Goal: Task Accomplishment & Management: Complete application form

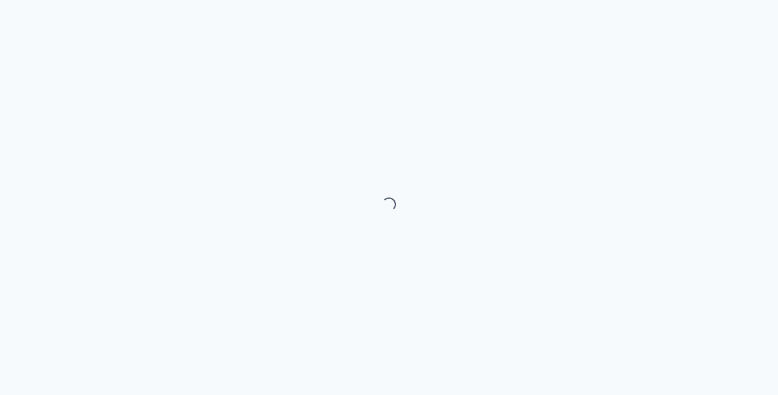
select select "month"
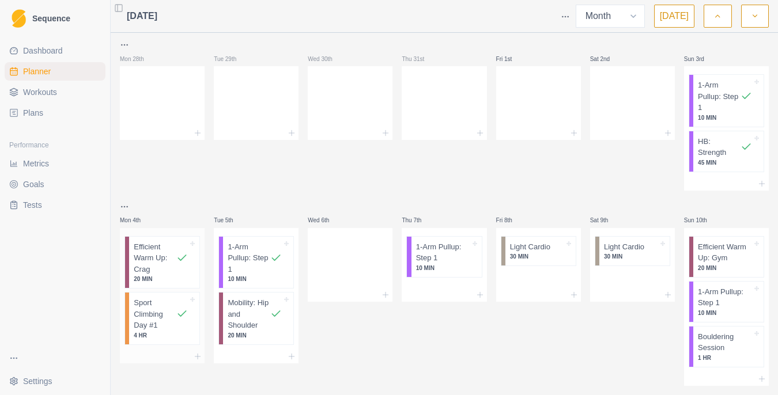
click at [166, 322] on p "Sport Climbing Day #1" at bounding box center [155, 314] width 43 height 34
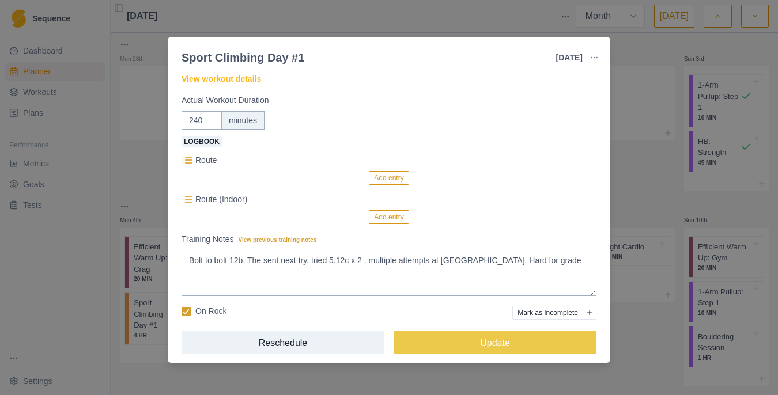
scroll to position [48, 0]
click at [385, 179] on button "Add entry" at bounding box center [389, 178] width 40 height 14
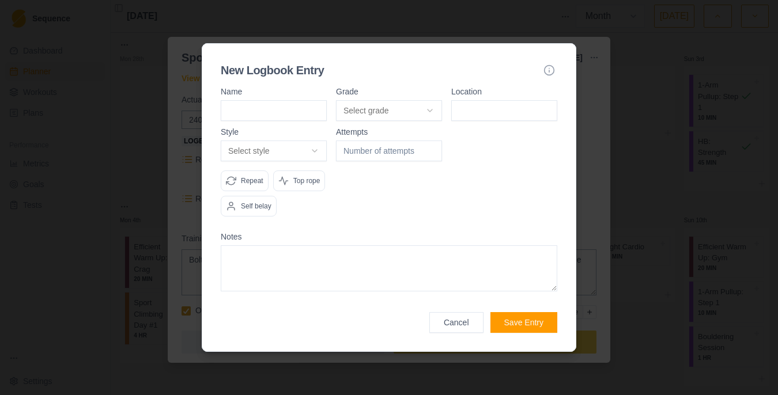
click at [377, 101] on body "Sequence Dashboard Planner Workouts Plans Performance Metrics Goals Tests Setti…" at bounding box center [389, 197] width 778 height 395
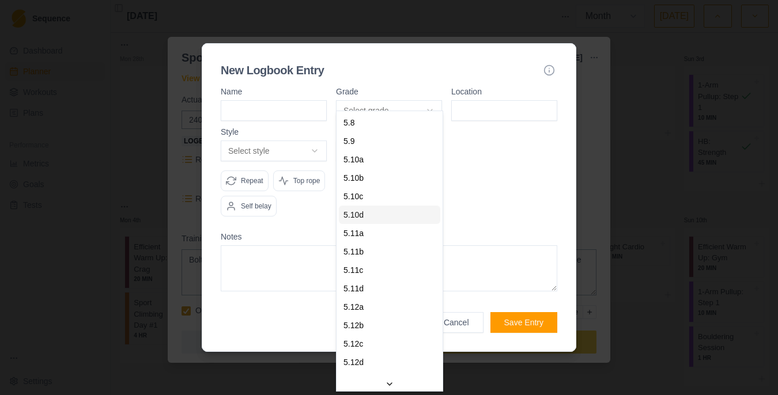
scroll to position [38, 0]
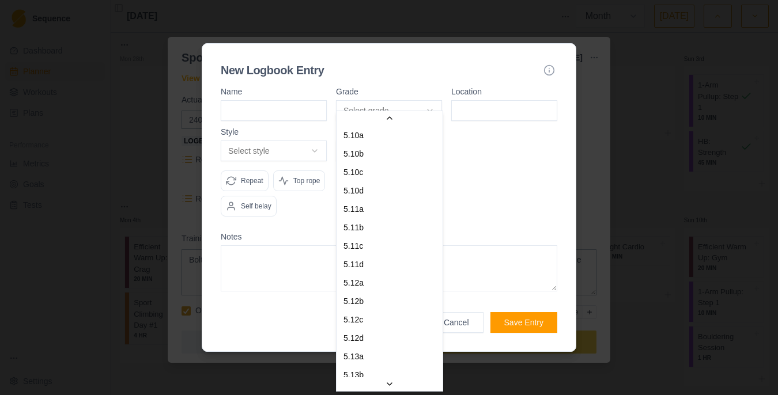
click at [488, 192] on body "Sequence Dashboard Planner Workouts Plans Performance Metrics Goals Tests Setti…" at bounding box center [389, 197] width 778 height 395
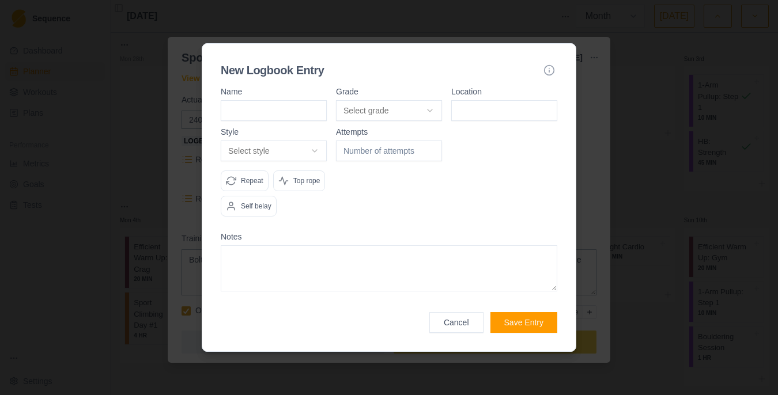
click at [584, 217] on div at bounding box center [389, 197] width 778 height 395
click at [467, 332] on button "Cancel" at bounding box center [456, 322] width 54 height 21
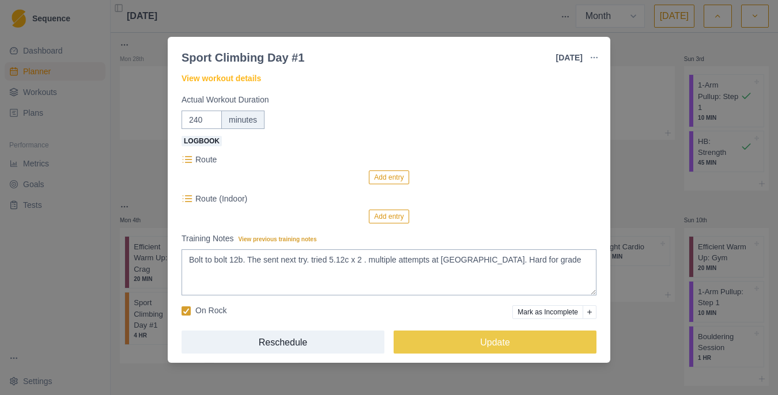
click at [389, 177] on button "Add entry" at bounding box center [389, 178] width 40 height 14
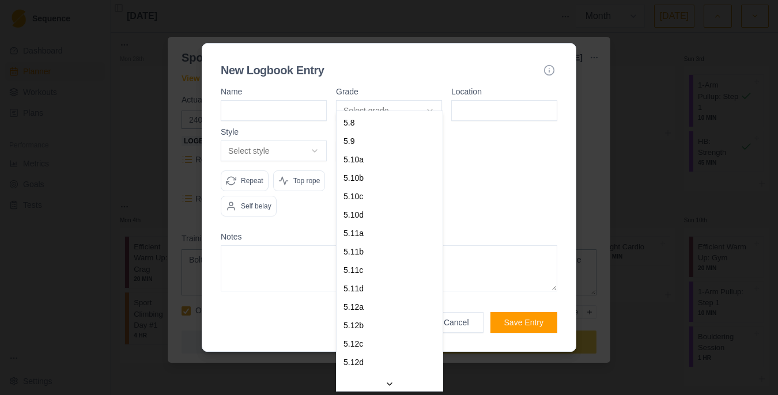
click at [378, 104] on body "Sequence Dashboard Planner Workouts Plans Performance Metrics Goals Tests Setti…" at bounding box center [389, 197] width 778 height 395
select select "f50f96e5-957c-42af-b72a-3b1ebcce2b83"
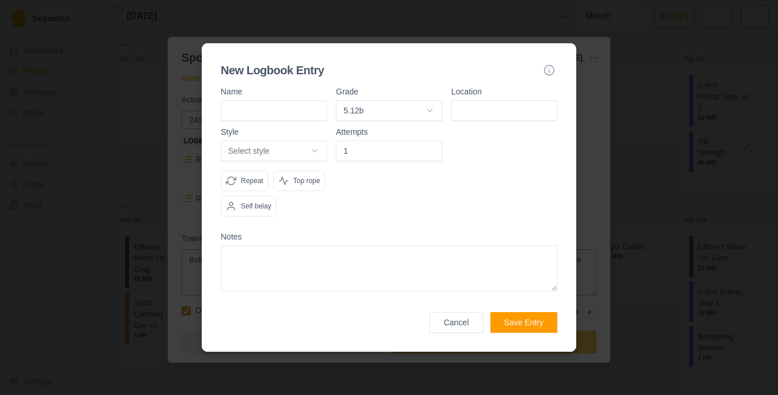
click at [432, 141] on input "1" at bounding box center [389, 151] width 106 height 21
type input "2"
click at [431, 141] on input "2" at bounding box center [389, 151] width 106 height 21
click at [282, 102] on input at bounding box center [274, 110] width 106 height 21
type input "bongs away"
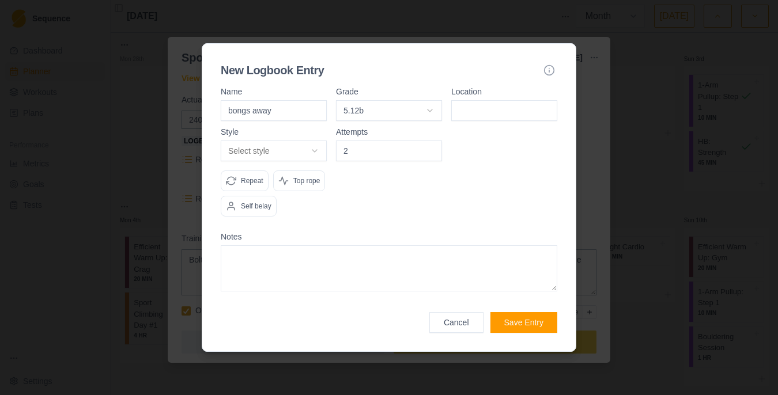
click at [471, 101] on input at bounding box center [504, 110] width 106 height 21
type input "fins"
click at [310, 145] on body "Sequence Dashboard Planner Workouts Plans Performance Metrics Goals Tests Setti…" at bounding box center [389, 197] width 778 height 395
select select "redpoint"
click at [516, 327] on button "Save Entry" at bounding box center [523, 322] width 67 height 21
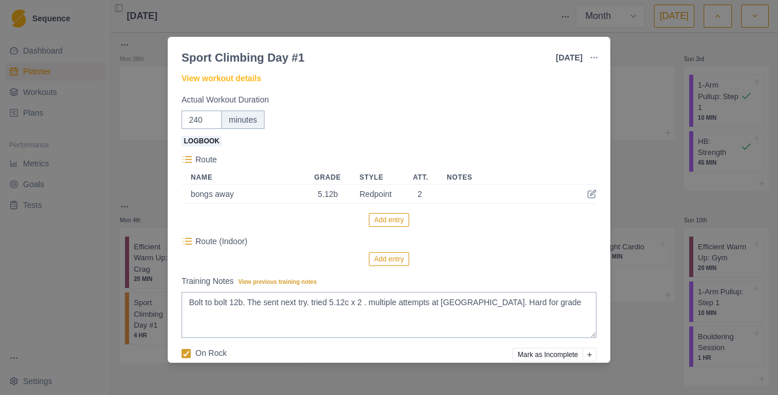
click at [398, 217] on button "Add entry" at bounding box center [389, 220] width 40 height 14
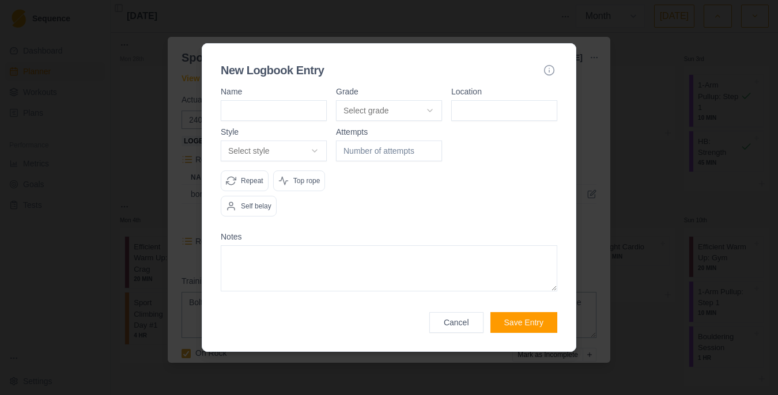
click at [390, 105] on body "Sequence Dashboard Planner Workouts Plans Performance Metrics Goals Tests Setti…" at bounding box center [389, 197] width 778 height 395
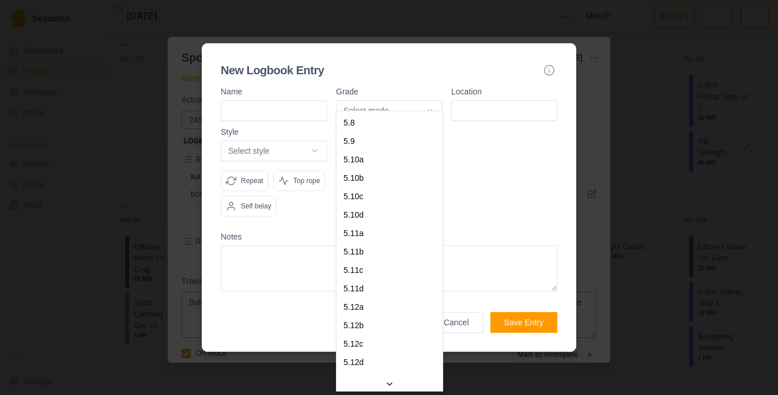
select select "d03aacbf-28c5-4cd6-9f6b-e1f2086ba500"
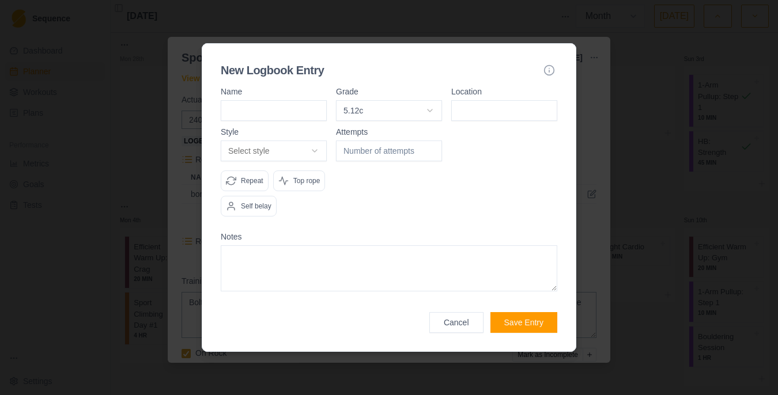
click at [300, 100] on input at bounding box center [274, 110] width 106 height 21
type input "munchies"
click at [476, 100] on input at bounding box center [504, 110] width 106 height 21
type input "fins"
click at [317, 138] on body "Sequence Dashboard Planner Workouts Plans Performance Metrics Goals Tests Setti…" at bounding box center [389, 197] width 778 height 395
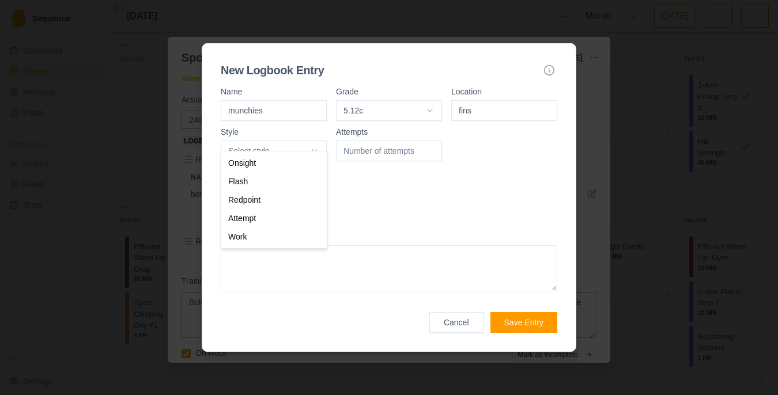
select select "attempt"
click at [430, 141] on input "-1" at bounding box center [389, 151] width 106 height 21
click at [430, 141] on input "0" at bounding box center [389, 151] width 106 height 21
click at [430, 141] on input "1" at bounding box center [389, 151] width 106 height 21
type input "2"
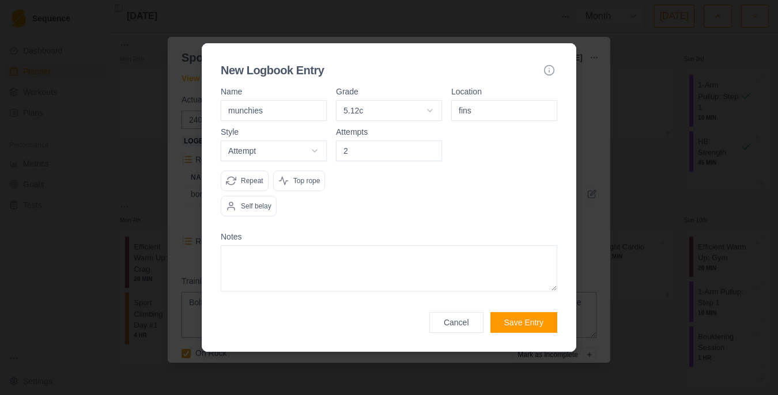
click at [430, 141] on input "2" at bounding box center [389, 151] width 106 height 21
click at [520, 333] on button "Save Entry" at bounding box center [523, 322] width 67 height 21
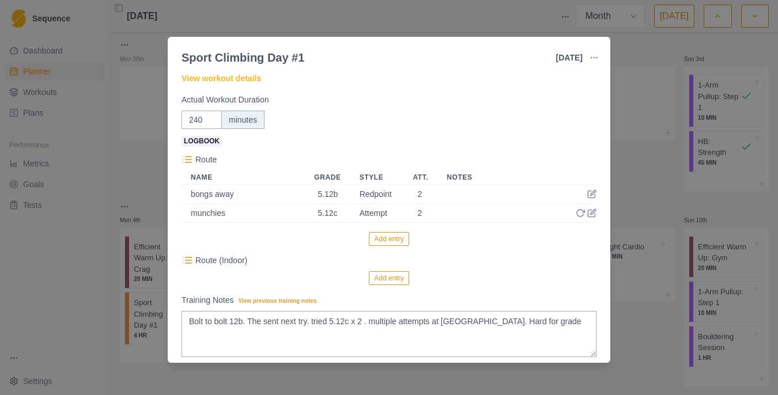
click at [622, 197] on div "Sport Climbing Day #1 [DATE] Link To Goal View Workout Metrics Edit Original Wo…" at bounding box center [389, 197] width 778 height 395
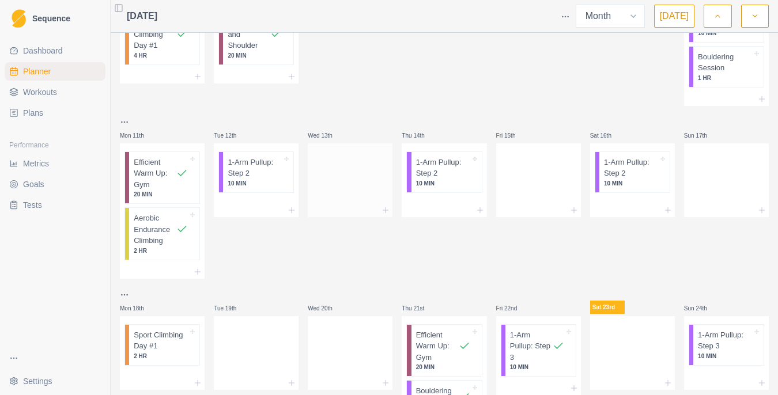
scroll to position [285, 0]
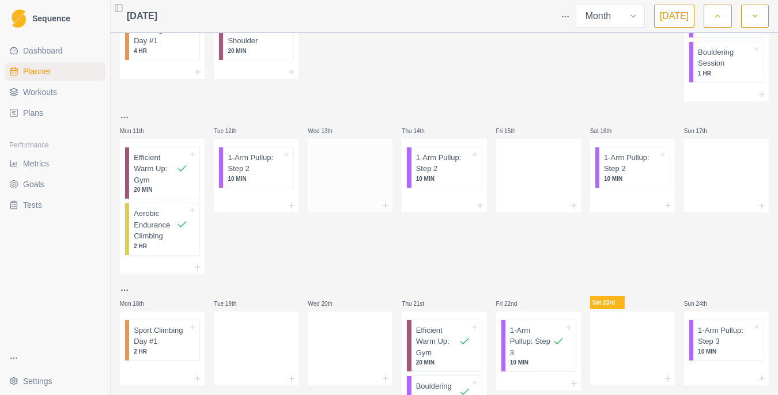
click at [341, 176] on div at bounding box center [350, 173] width 85 height 51
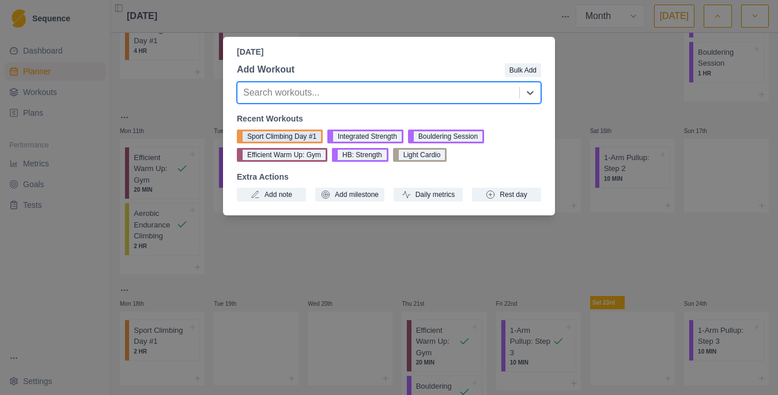
click at [305, 137] on button "Sport Climbing Day #1" at bounding box center [280, 137] width 86 height 14
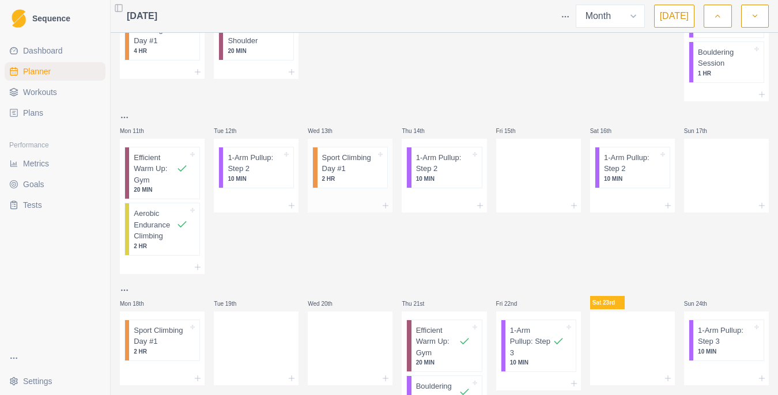
click at [350, 164] on p "Sport Climbing Day #1" at bounding box center [349, 163] width 54 height 22
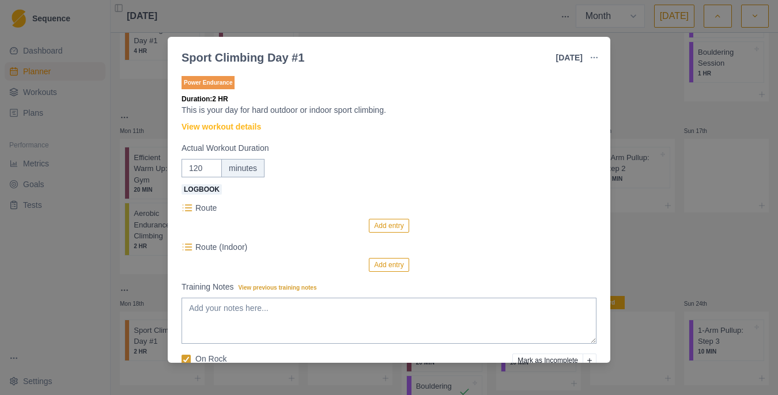
click at [380, 228] on button "Add entry" at bounding box center [389, 226] width 40 height 14
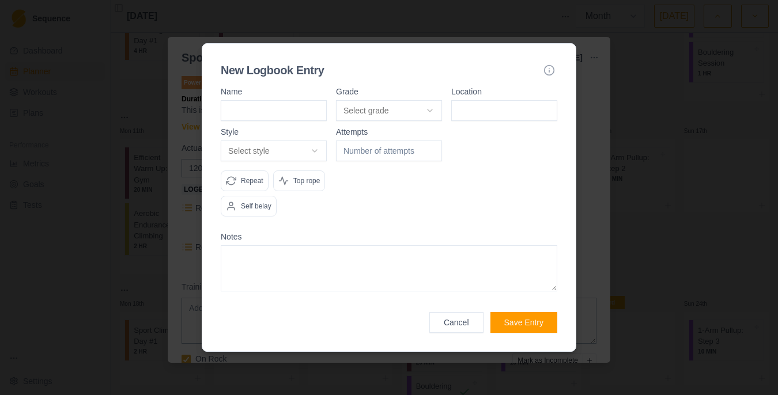
click at [395, 104] on body "Sequence Dashboard Planner Workouts Plans Performance Metrics Goals Tests Setti…" at bounding box center [389, 197] width 778 height 395
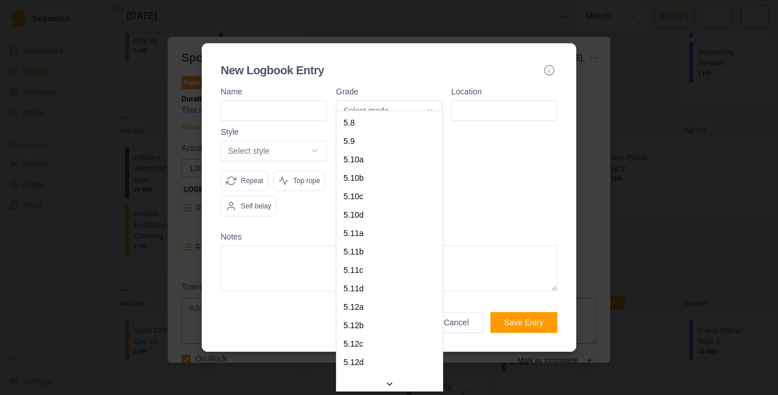
select select "f50f96e5-957c-42af-b72a-3b1ebcce2b83"
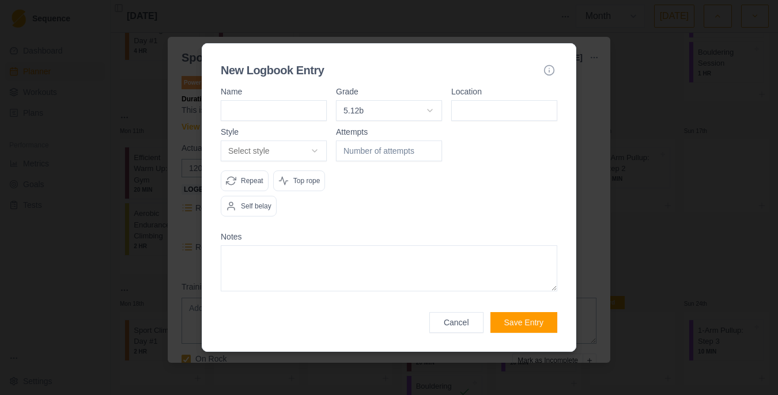
click at [371, 146] on input "number" at bounding box center [389, 151] width 106 height 21
type input "1"
click at [428, 141] on input "1" at bounding box center [389, 151] width 106 height 21
click at [317, 131] on body "Sequence Dashboard Planner Workouts Plans Performance Metrics Goals Tests Setti…" at bounding box center [389, 197] width 778 height 395
click at [280, 101] on input at bounding box center [274, 110] width 106 height 21
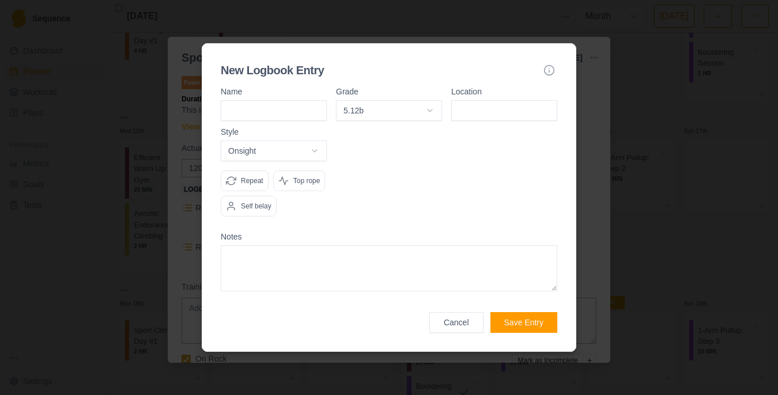
type input "f"
type input "[PERSON_NAME]"
click at [457, 100] on input at bounding box center [504, 110] width 106 height 21
type input "[PERSON_NAME]"
click at [508, 331] on button "Save Entry" at bounding box center [523, 322] width 67 height 21
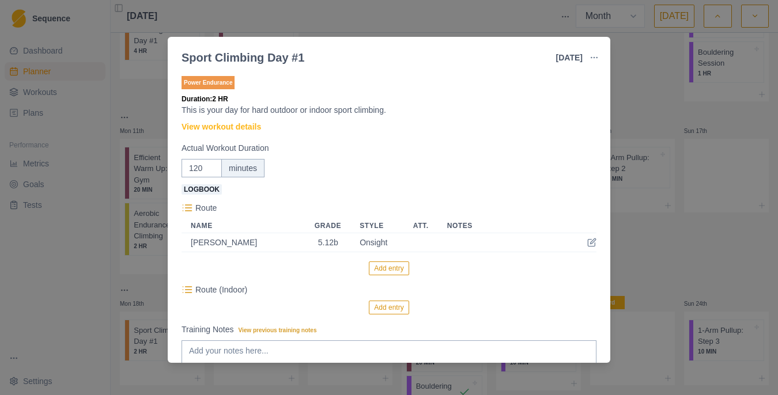
click at [382, 270] on button "Add entry" at bounding box center [389, 269] width 40 height 14
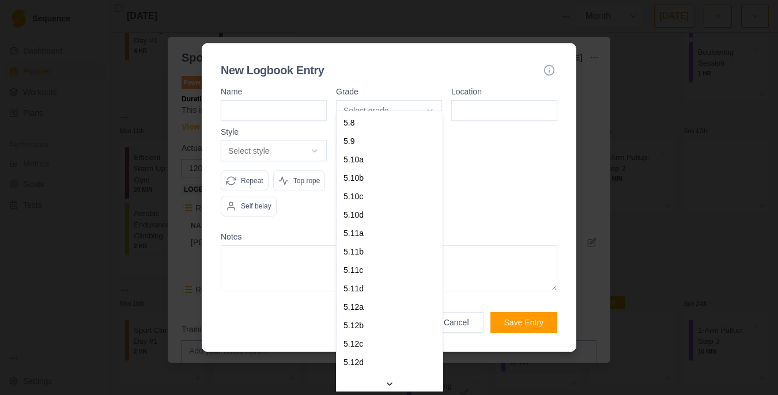
click at [372, 92] on body "Sequence Dashboard Planner Workouts Plans Performance Metrics Goals Tests Setti…" at bounding box center [389, 197] width 778 height 395
select select "d0fe4bdf-9817-4d31-b78e-f1a5532beb63"
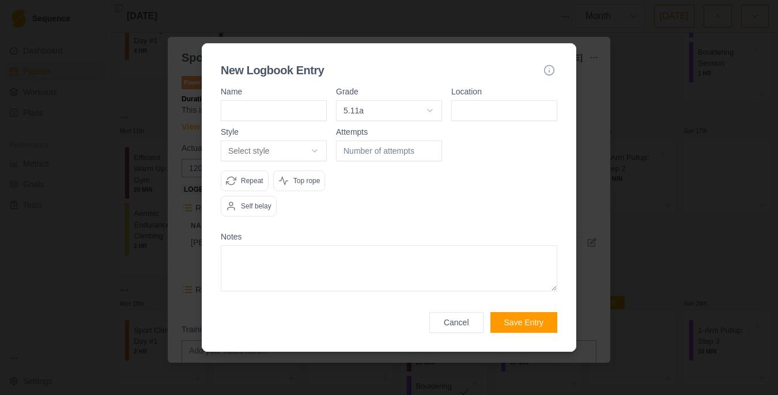
click at [307, 101] on input at bounding box center [274, 110] width 106 height 21
type input "pony"
click at [466, 102] on input at bounding box center [504, 110] width 106 height 21
type input "s"
type input "[PERSON_NAME]"
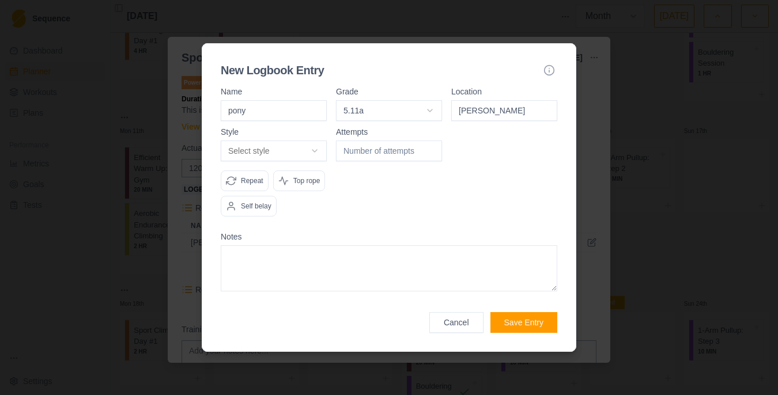
click at [315, 135] on body "Sequence Dashboard Planner Workouts Plans Performance Metrics Goals Tests Setti…" at bounding box center [389, 197] width 778 height 395
click at [515, 327] on button "Save Entry" at bounding box center [523, 322] width 67 height 21
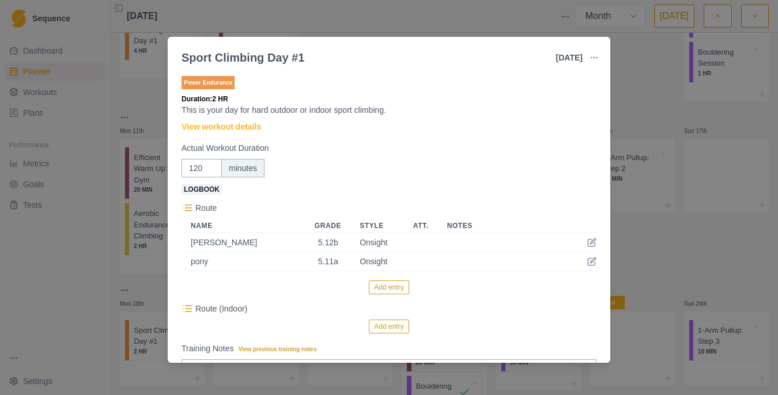
click at [379, 282] on button "Add entry" at bounding box center [389, 288] width 40 height 14
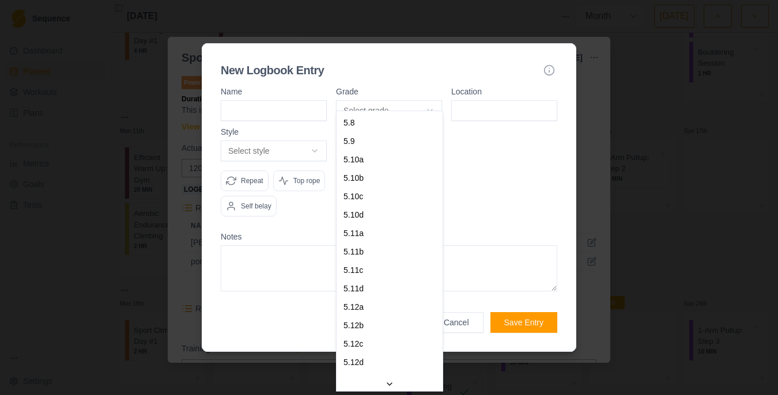
click at [385, 104] on body "Sequence Dashboard Planner Workouts Plans Performance Metrics Goals Tests Setti…" at bounding box center [389, 197] width 778 height 395
select select "9d36fb51-8d38-49c3-b5dc-7d7f42afbcfa"
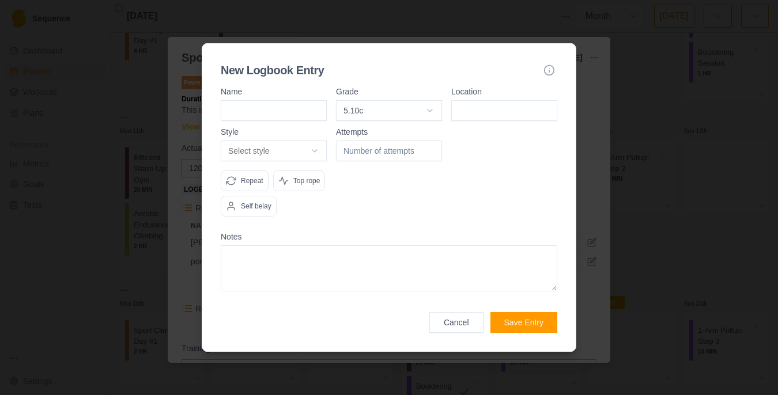
click at [318, 103] on input at bounding box center [274, 110] width 106 height 21
type input "half nazgul"
click at [462, 100] on input at bounding box center [504, 110] width 106 height 21
type input "[PERSON_NAME]"
click at [398, 141] on input "number" at bounding box center [389, 151] width 106 height 21
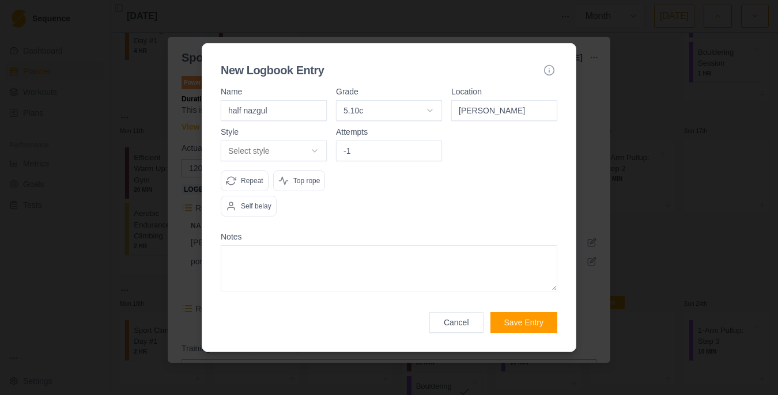
click at [428, 141] on input "-1" at bounding box center [389, 151] width 106 height 21
type input "-2"
click at [431, 141] on input "-2" at bounding box center [389, 151] width 106 height 21
click at [316, 138] on body "Sequence Dashboard Planner Workouts Plans Performance Metrics Goals Tests Setti…" at bounding box center [389, 197] width 778 height 395
click at [514, 333] on button "Save Entry" at bounding box center [523, 322] width 67 height 21
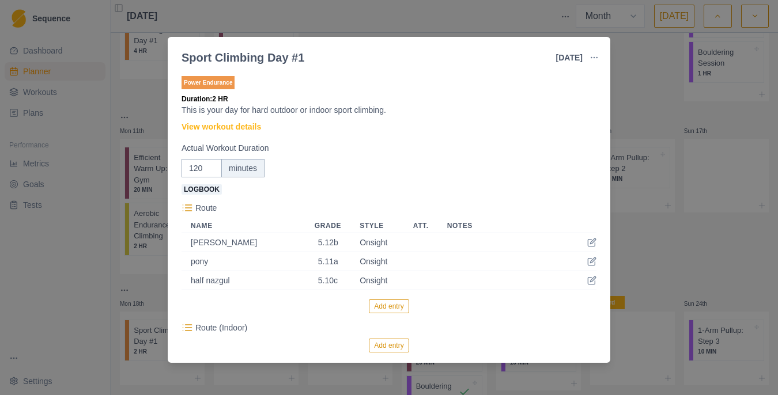
click at [388, 308] on button "Add entry" at bounding box center [389, 307] width 40 height 14
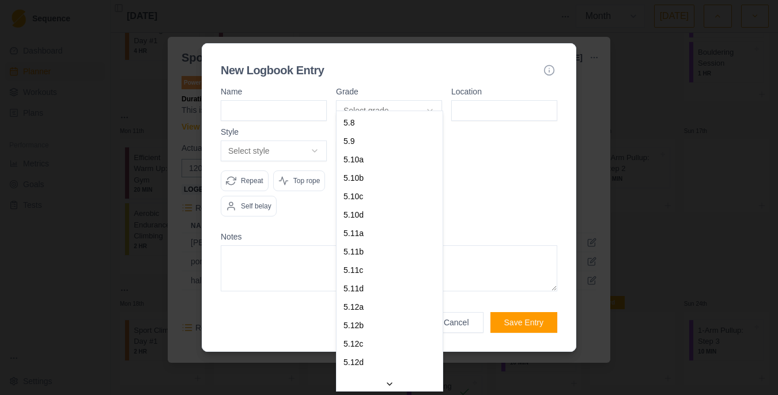
click at [357, 99] on body "Sequence Dashboard Planner Workouts Plans Performance Metrics Goals Tests Setti…" at bounding box center [389, 197] width 778 height 395
select select "760d9262-ffb1-4235-a11d-4428b5850a4c"
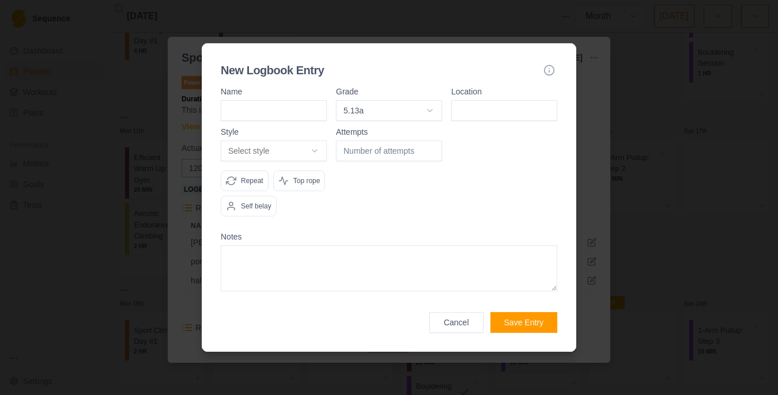
click at [316, 112] on form "Name Grade 5.13a 5.8 5.9 5.10a 5.10b 5.10c 5.10d 5.11a 5.11b 5.11c 5.11d 5.12a …" at bounding box center [389, 211] width 337 height 246
click at [314, 101] on input at bounding box center [274, 110] width 106 height 21
type input "shire"
click at [467, 107] on input at bounding box center [504, 110] width 106 height 21
click at [468, 137] on div at bounding box center [504, 177] width 106 height 98
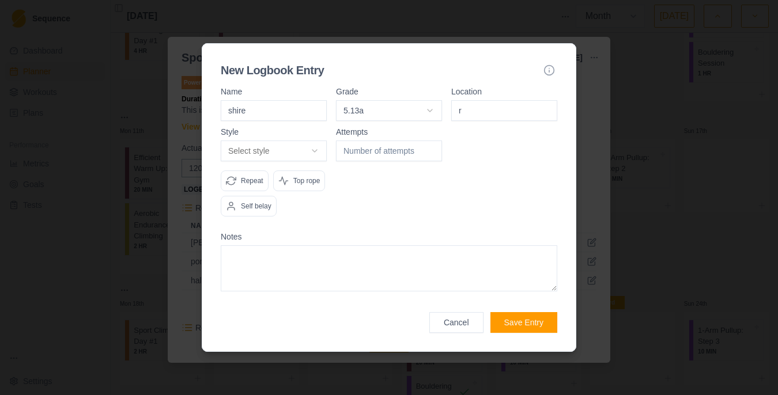
click at [468, 131] on div at bounding box center [504, 177] width 106 height 98
click at [469, 110] on form "Name shire Grade 5.13a 5.8 5.9 5.10a 5.10b 5.10c 5.10d 5.11a 5.11b 5.11c 5.11d …" at bounding box center [389, 211] width 337 height 246
click at [469, 103] on input "r" at bounding box center [504, 110] width 106 height 21
type input "[PERSON_NAME]"
click at [294, 142] on body "Sequence Dashboard Planner Workouts Plans Performance Metrics Goals Tests Setti…" at bounding box center [389, 197] width 778 height 395
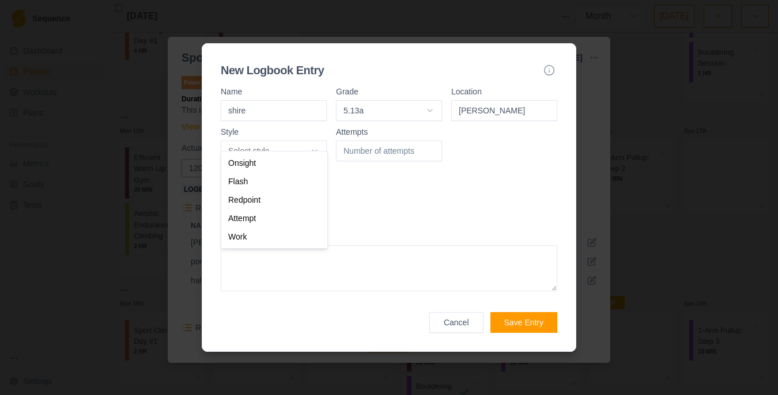
select select "attempt"
click at [429, 141] on input "1" at bounding box center [389, 151] width 106 height 21
click at [429, 141] on input "2" at bounding box center [389, 151] width 106 height 21
click at [429, 141] on input "3" at bounding box center [389, 151] width 106 height 21
type input "4"
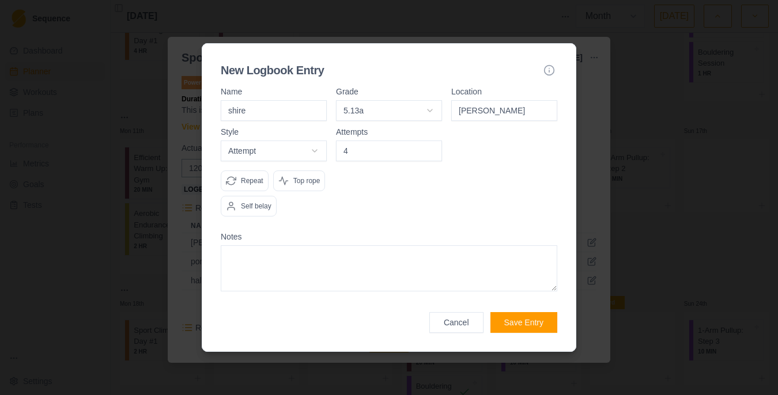
click at [429, 141] on input "4" at bounding box center [389, 151] width 106 height 21
click at [503, 333] on button "Save Entry" at bounding box center [523, 322] width 67 height 21
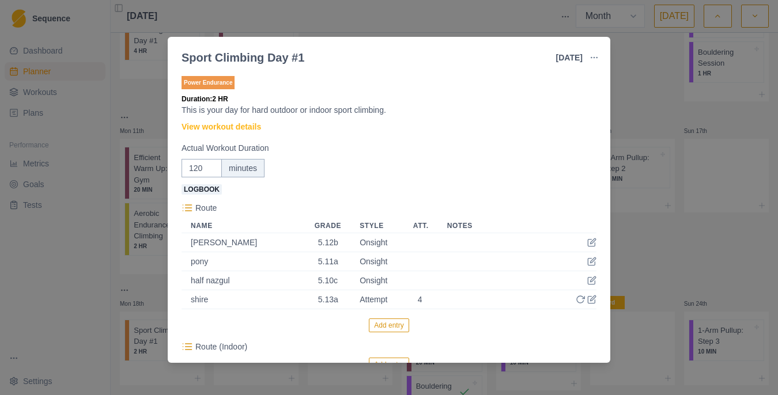
click at [630, 125] on div "Sport Climbing Day #1 [DATE] Link To Goal View Workout Metrics Edit Original Wo…" at bounding box center [389, 197] width 778 height 395
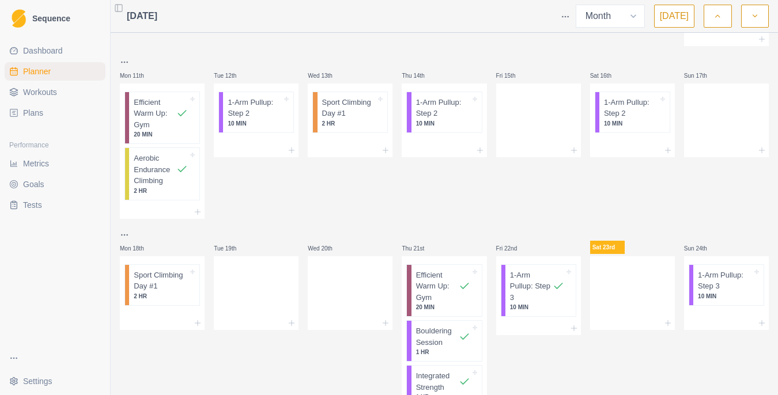
scroll to position [337, 0]
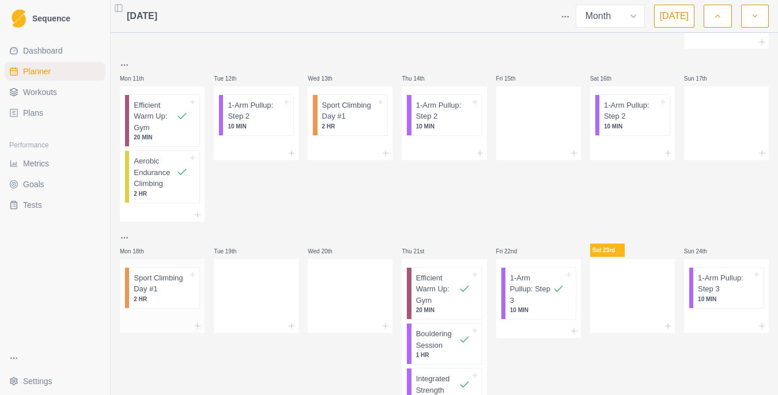
click at [172, 279] on p "Sport Climbing Day #1" at bounding box center [161, 284] width 54 height 22
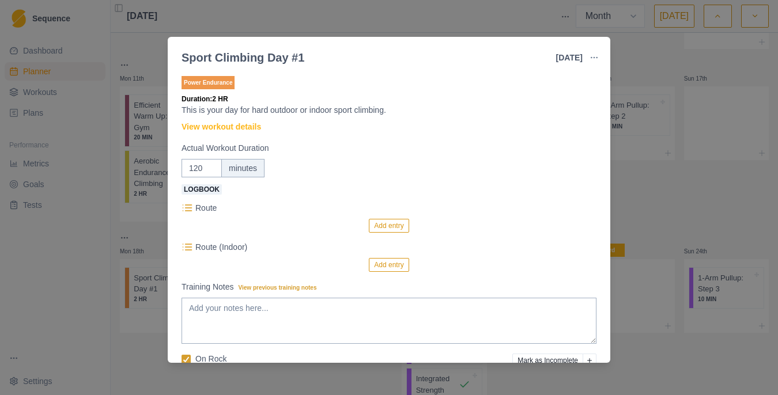
click at [381, 223] on button "Add entry" at bounding box center [389, 226] width 40 height 14
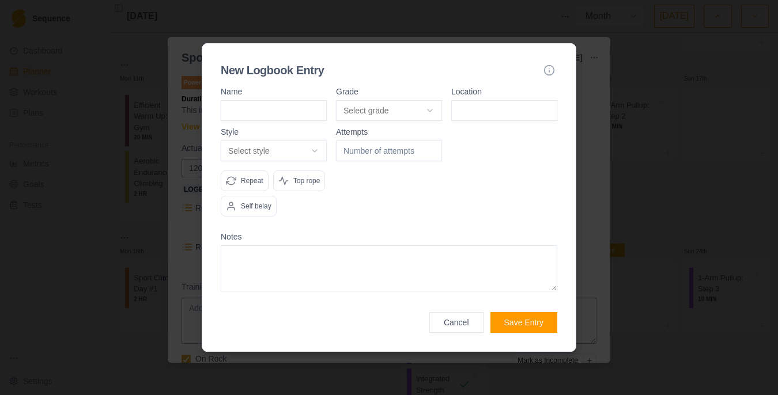
click at [390, 94] on body "Sequence Dashboard Planner Workouts Plans Performance Metrics Goals Tests Setti…" at bounding box center [389, 197] width 778 height 395
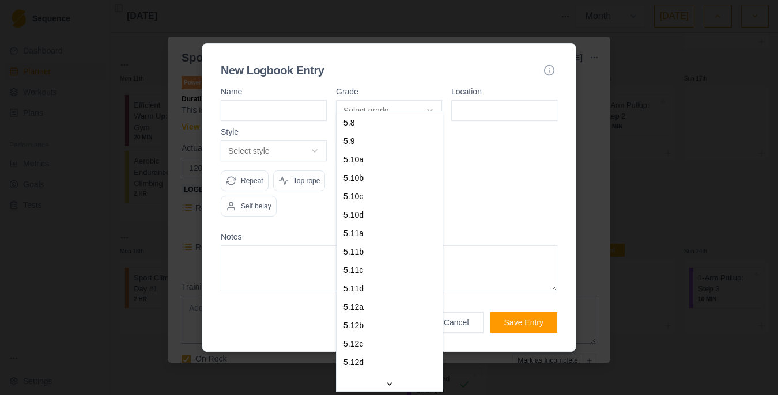
select select "c7a6cc2c-9945-4ad4-b2b7-79ad6f0965fa"
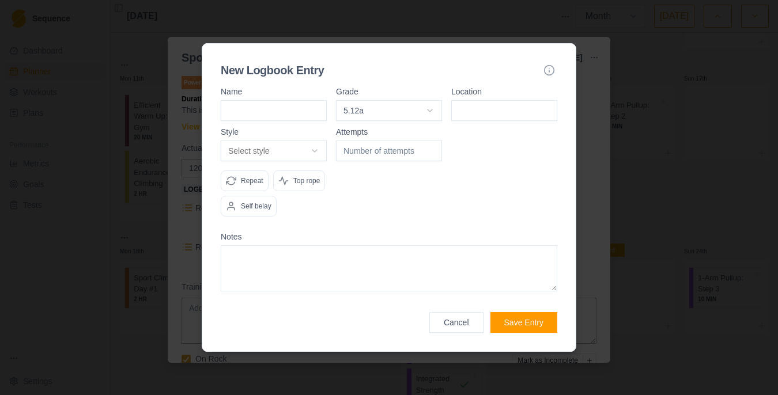
click at [300, 103] on input at bounding box center [274, 110] width 106 height 21
type input "just right of bean"
click at [452, 100] on input at bounding box center [504, 110] width 106 height 21
type input "fins"
click at [319, 144] on body "Sequence Dashboard Planner Workouts Plans Performance Metrics Goals Tests Setti…" at bounding box center [389, 197] width 778 height 395
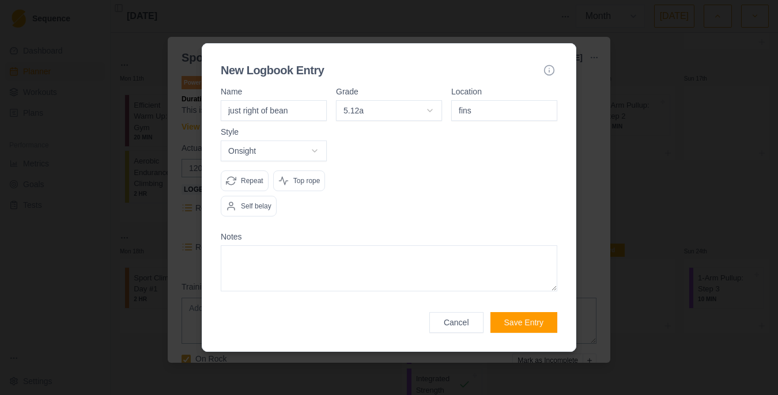
click at [270, 292] on textarea at bounding box center [389, 269] width 337 height 46
type textarea "warm up onsight"
click at [506, 323] on div "Cancel Save Entry" at bounding box center [389, 316] width 337 height 35
click at [506, 333] on button "Save Entry" at bounding box center [523, 322] width 67 height 21
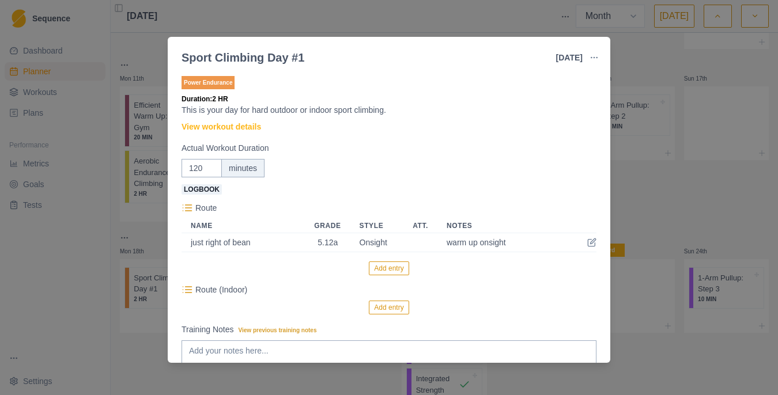
click at [404, 267] on button "Add entry" at bounding box center [389, 269] width 40 height 14
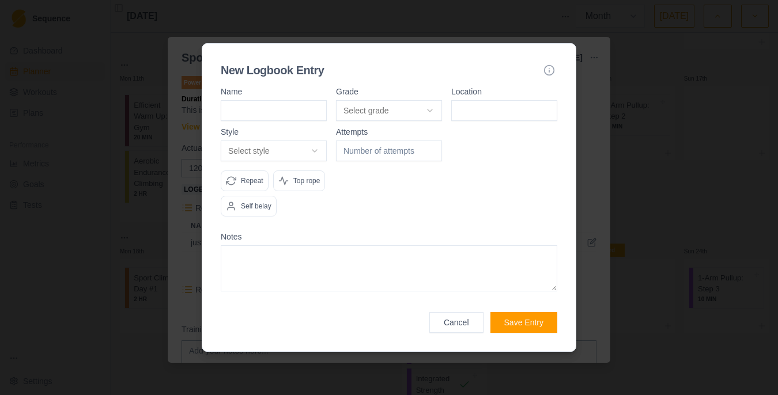
click at [302, 100] on input at bounding box center [274, 110] width 106 height 21
type input "bean fiddler"
click at [463, 100] on input at bounding box center [504, 110] width 106 height 21
type input "i"
type input "fins"
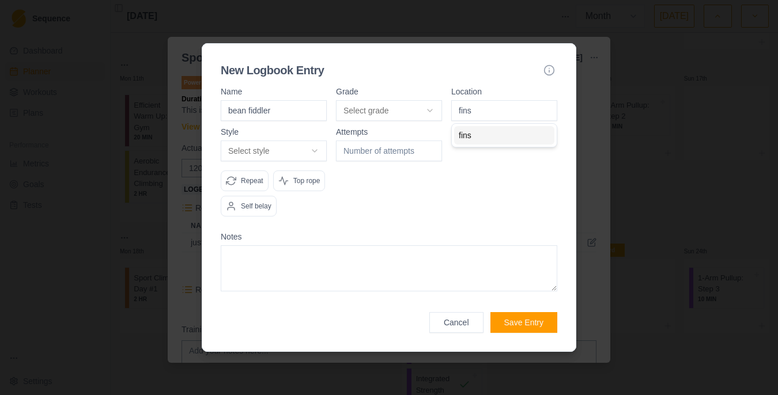
click at [317, 136] on body "Sequence Dashboard Planner Workouts Plans Performance Metrics Goals Tests Setti…" at bounding box center [389, 197] width 778 height 395
select select "flash"
click at [507, 333] on button "Save Entry" at bounding box center [523, 322] width 67 height 21
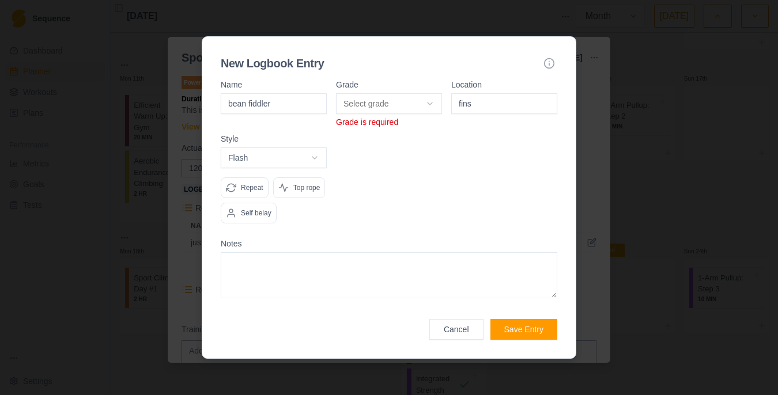
click at [372, 116] on p "Grade is required" at bounding box center [389, 122] width 106 height 12
click at [377, 94] on body "Sequence Dashboard Planner Workouts Plans Performance Metrics Goals Tests Setti…" at bounding box center [389, 197] width 778 height 395
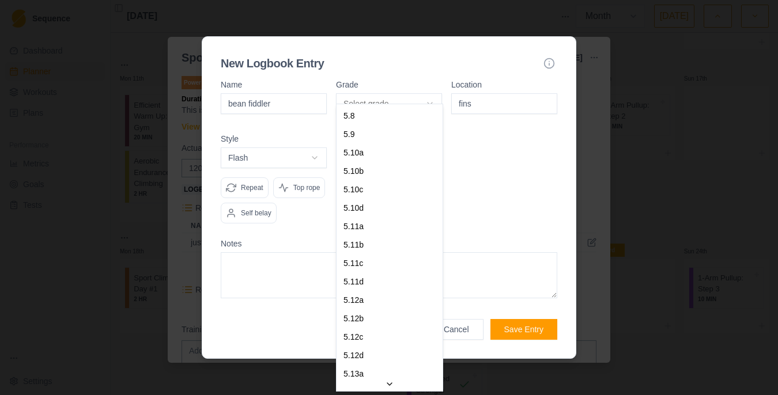
select select "d03aacbf-28c5-4cd6-9f6b-e1f2086ba500"
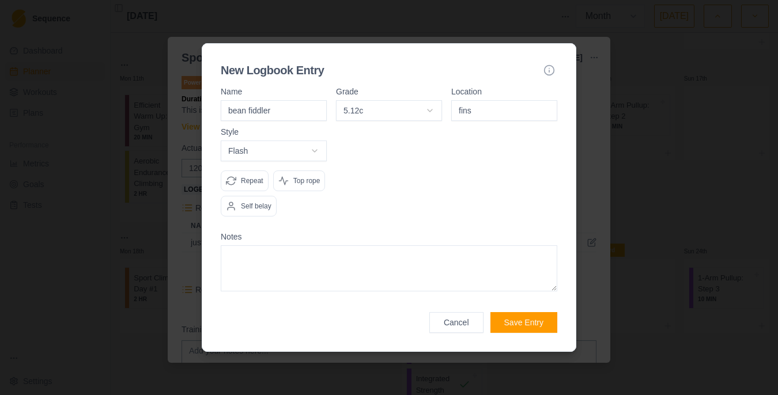
click at [523, 328] on button "Save Entry" at bounding box center [523, 322] width 67 height 21
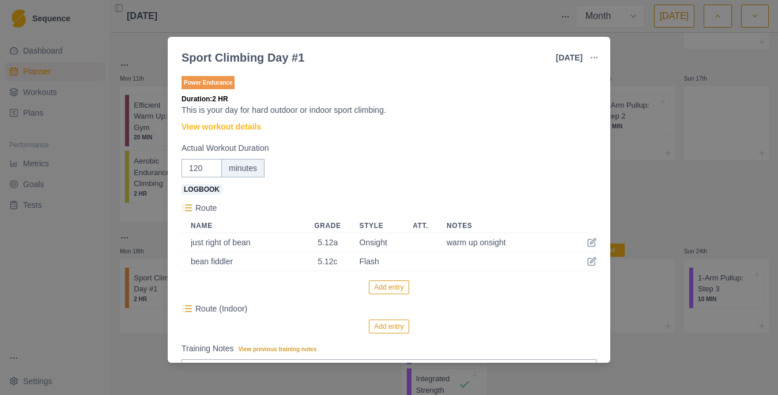
click at [397, 289] on button "Add entry" at bounding box center [389, 288] width 40 height 14
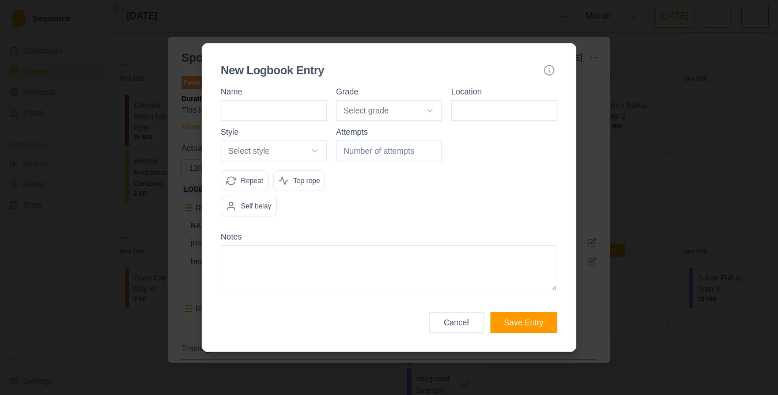
click at [287, 100] on input at bounding box center [274, 110] width 106 height 21
type input "far right 13"
click at [475, 101] on input at bounding box center [504, 110] width 106 height 21
type input "fins"
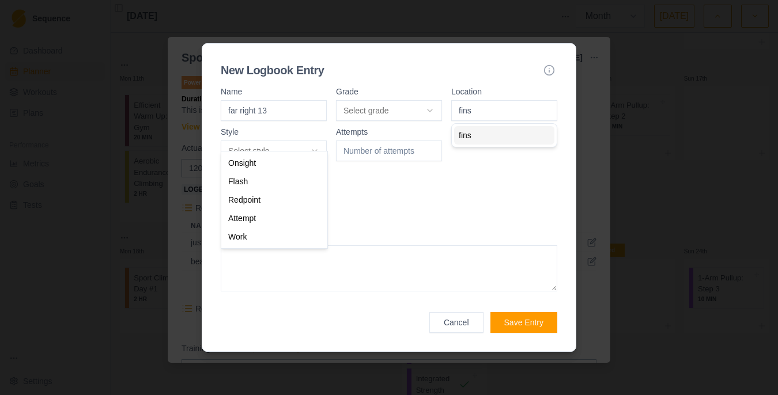
click at [309, 132] on body "Sequence Dashboard Planner Workouts Plans Performance Metrics Goals Tests Setti…" at bounding box center [389, 197] width 778 height 395
select select "attempt"
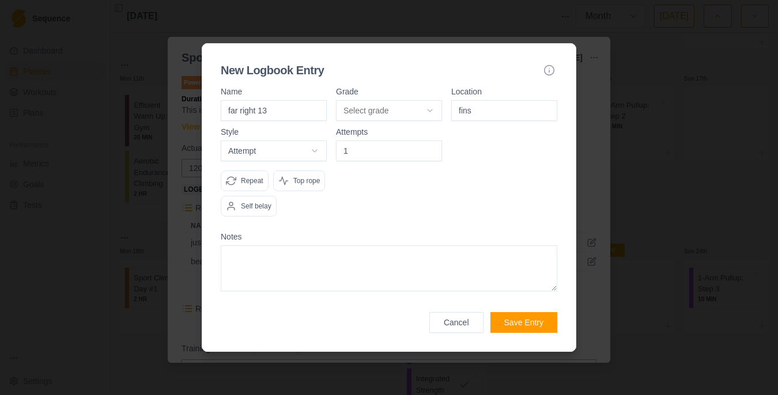
click at [432, 141] on input "1" at bounding box center [389, 151] width 106 height 21
type input "2"
click at [432, 141] on input "2" at bounding box center [389, 151] width 106 height 21
click at [361, 283] on textarea at bounding box center [389, 269] width 337 height 46
type textarea "f"
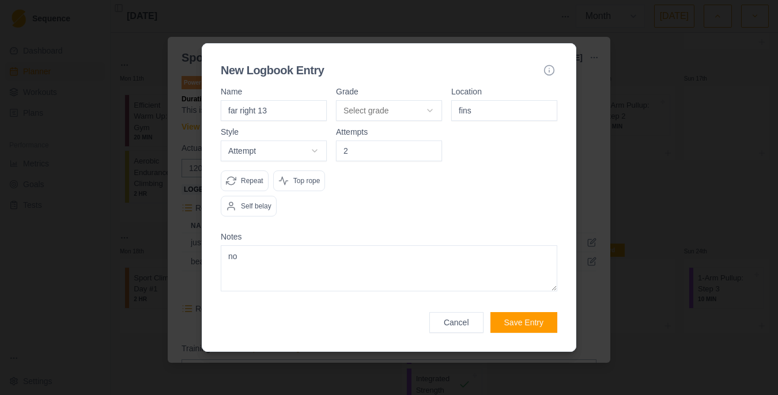
type textarea "n"
type textarea "onsight to crux. worked crux a few times. next go to crux again"
click at [516, 348] on div "New Logbook Entry Name far right 13 Grade Select grade 5.8 5.9 5.10a 5.10b 5.10…" at bounding box center [389, 197] width 375 height 309
click at [518, 333] on button "Save Entry" at bounding box center [523, 322] width 67 height 21
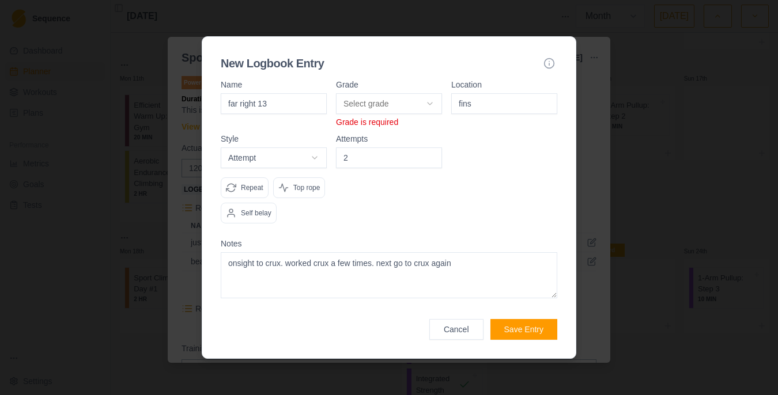
click at [402, 85] on body "Sequence Dashboard Planner Workouts Plans Performance Metrics Goals Tests Setti…" at bounding box center [389, 197] width 778 height 395
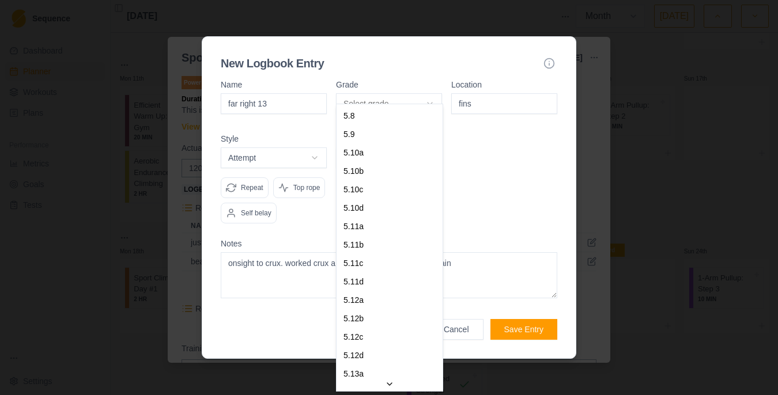
select select "760d9262-ffb1-4235-a11d-4428b5850a4c"
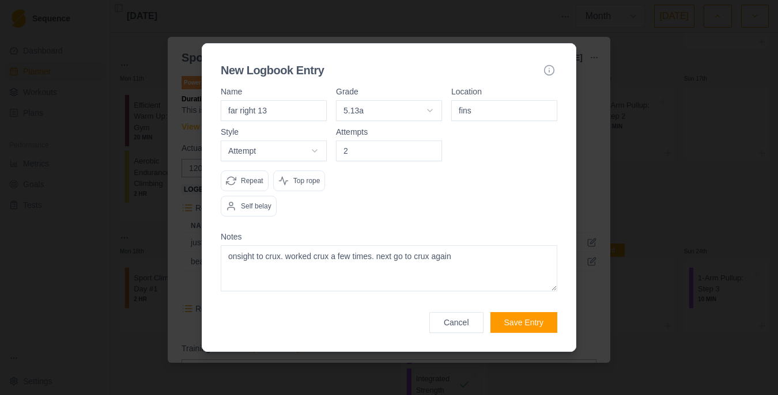
click at [514, 325] on button "Save Entry" at bounding box center [523, 322] width 67 height 21
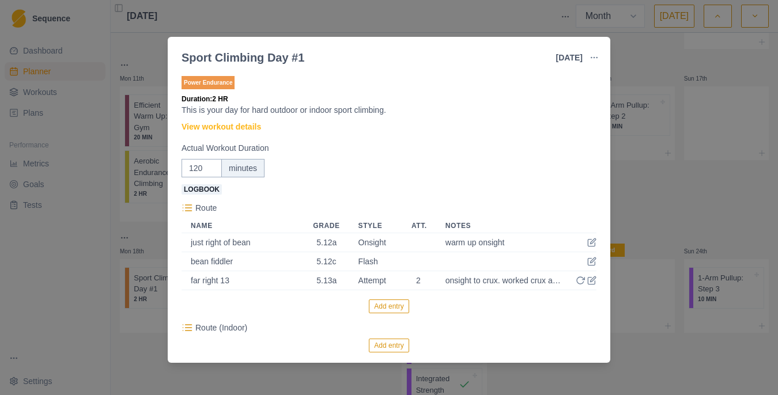
click at [628, 180] on div "Sport Climbing Day #1 [DATE] Link To Goal View Workout Metrics Edit Original Wo…" at bounding box center [389, 197] width 778 height 395
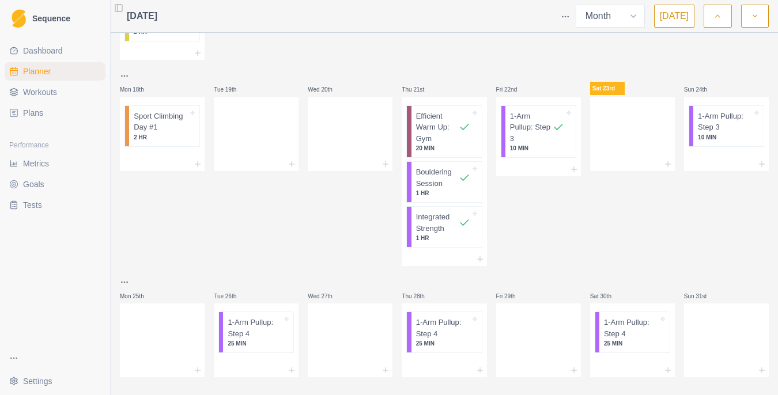
scroll to position [507, 0]
